Goal: Task Accomplishment & Management: Manage account settings

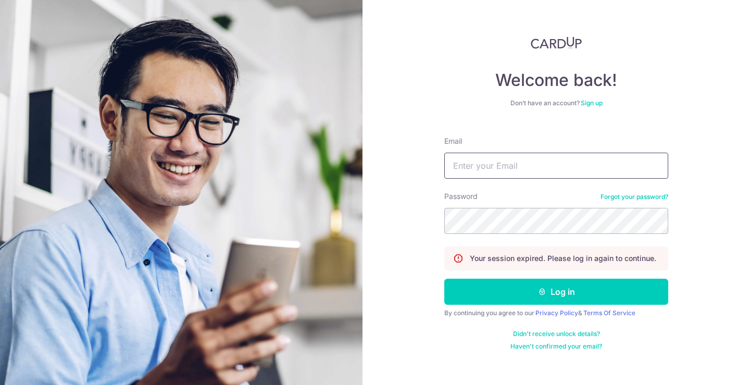
click at [500, 168] on input "Email" at bounding box center [556, 166] width 224 height 26
click at [480, 166] on input "Email" at bounding box center [556, 166] width 224 height 26
type input "[EMAIL_ADDRESS][DOMAIN_NAME]"
click at [444, 279] on button "Log in" at bounding box center [556, 292] width 224 height 26
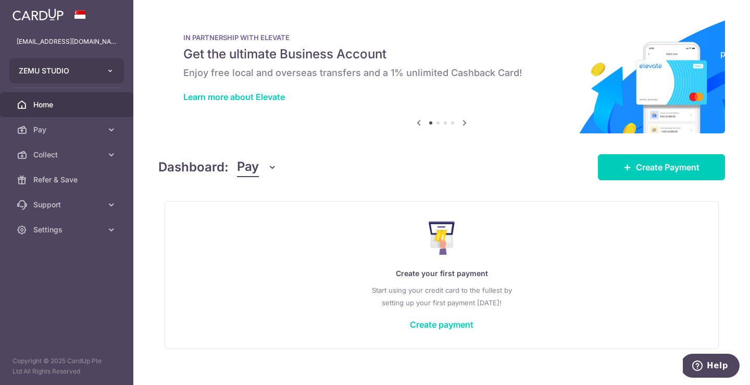
click at [109, 65] on button "ZEMU STUDIO" at bounding box center [66, 70] width 115 height 25
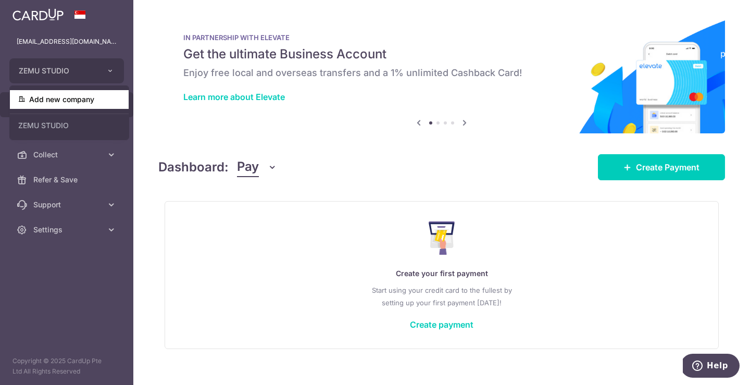
click at [98, 101] on link "Add new company" at bounding box center [69, 99] width 119 height 19
